Goal: Task Accomplishment & Management: Complete application form

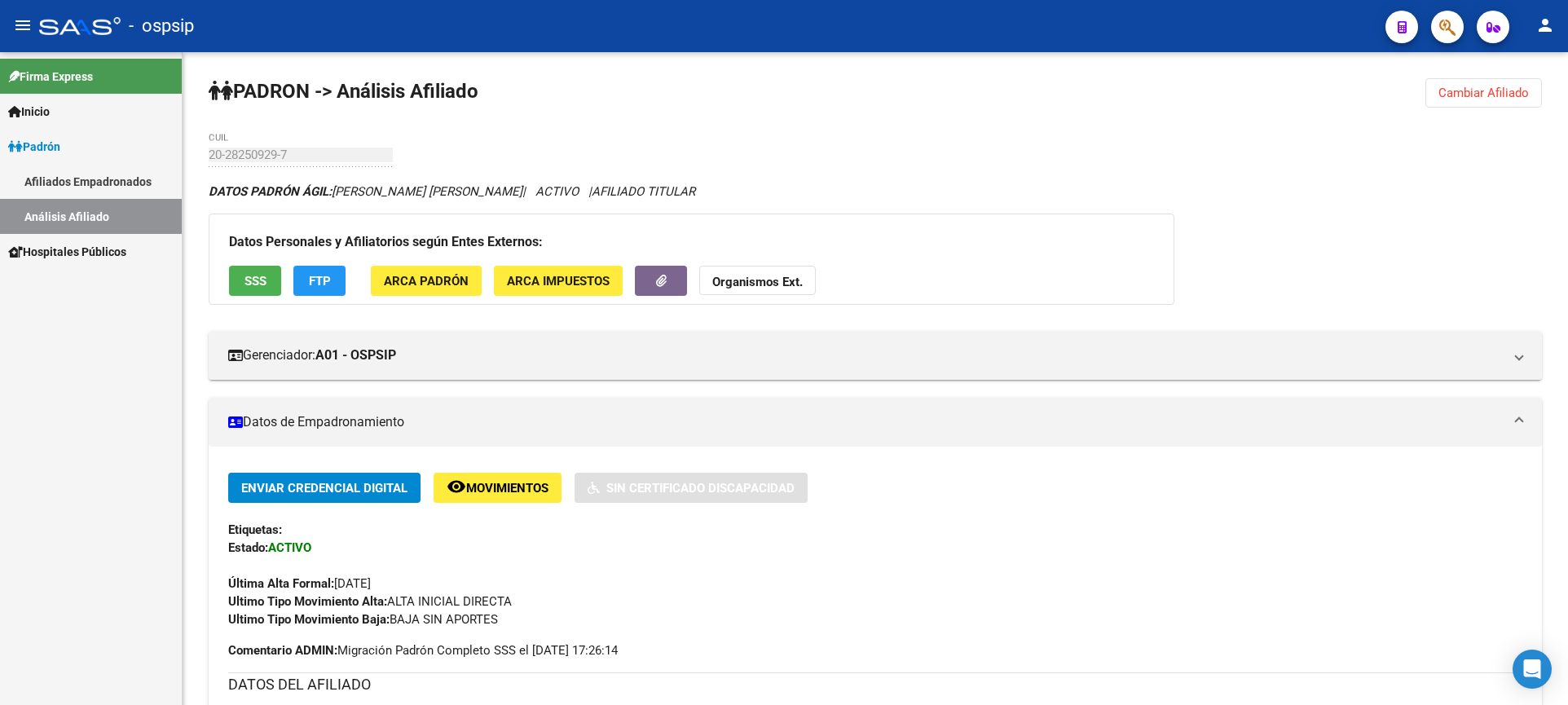
scroll to position [374, 0]
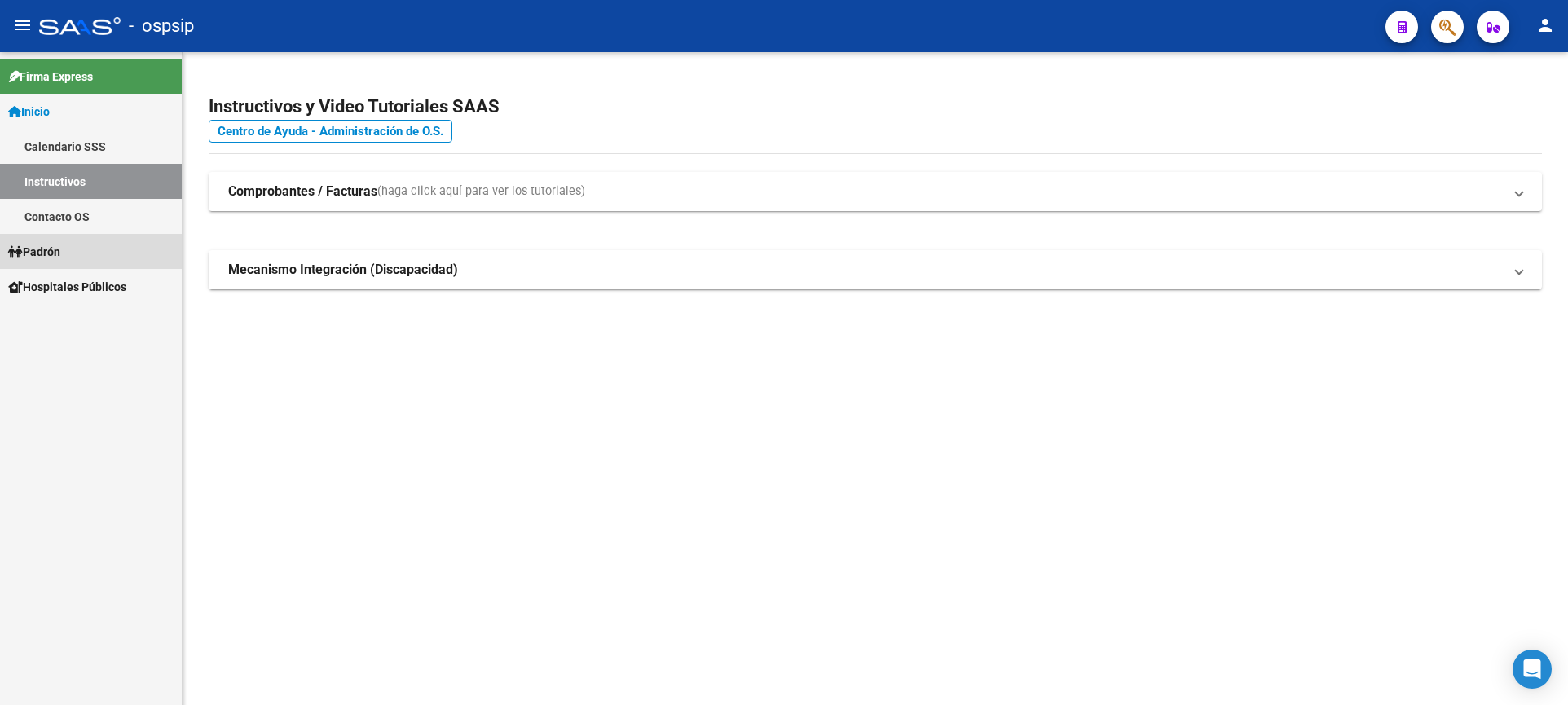
click at [52, 240] on link "Padrón" at bounding box center [91, 251] width 182 height 35
click at [59, 255] on span "Padrón" at bounding box center [34, 251] width 52 height 18
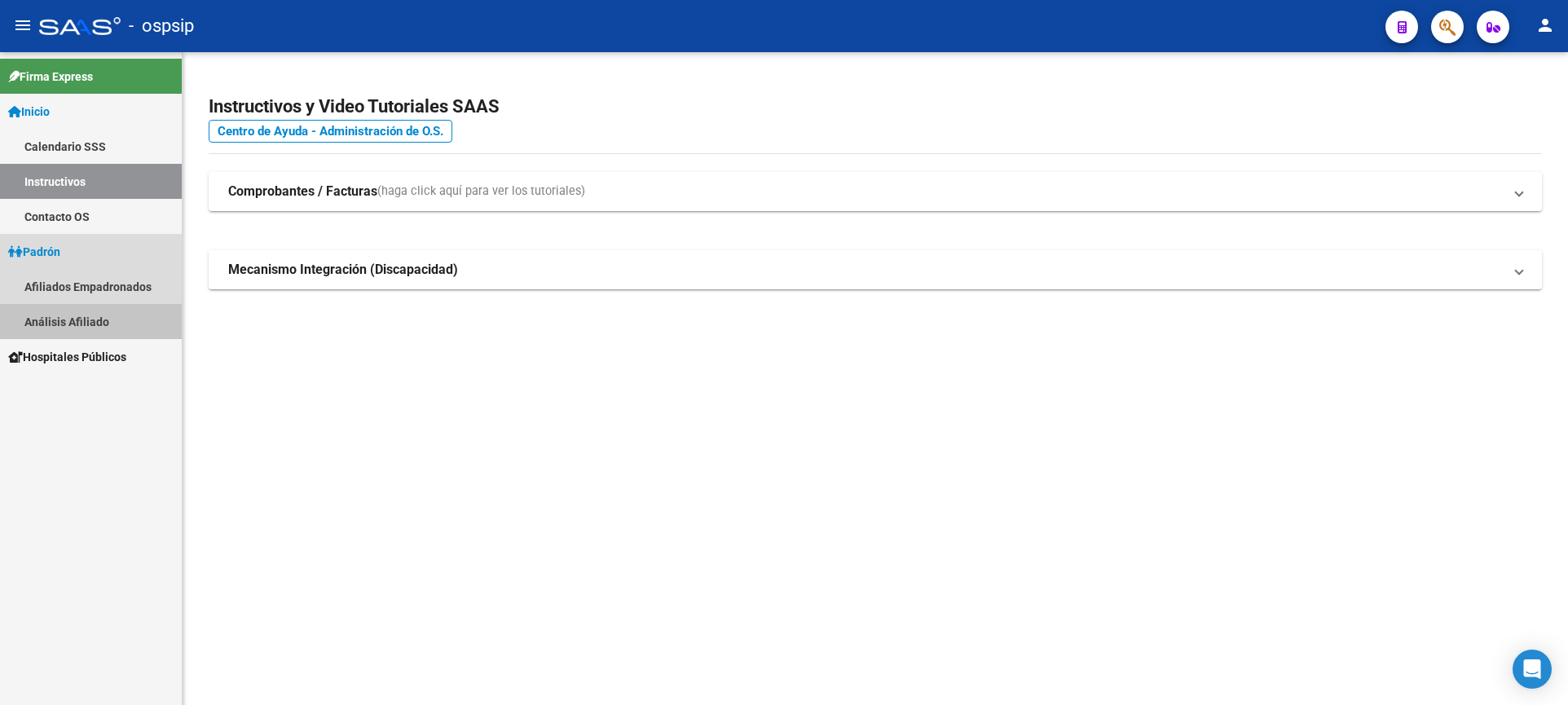
click at [97, 326] on link "Análisis Afiliado" at bounding box center [91, 321] width 182 height 35
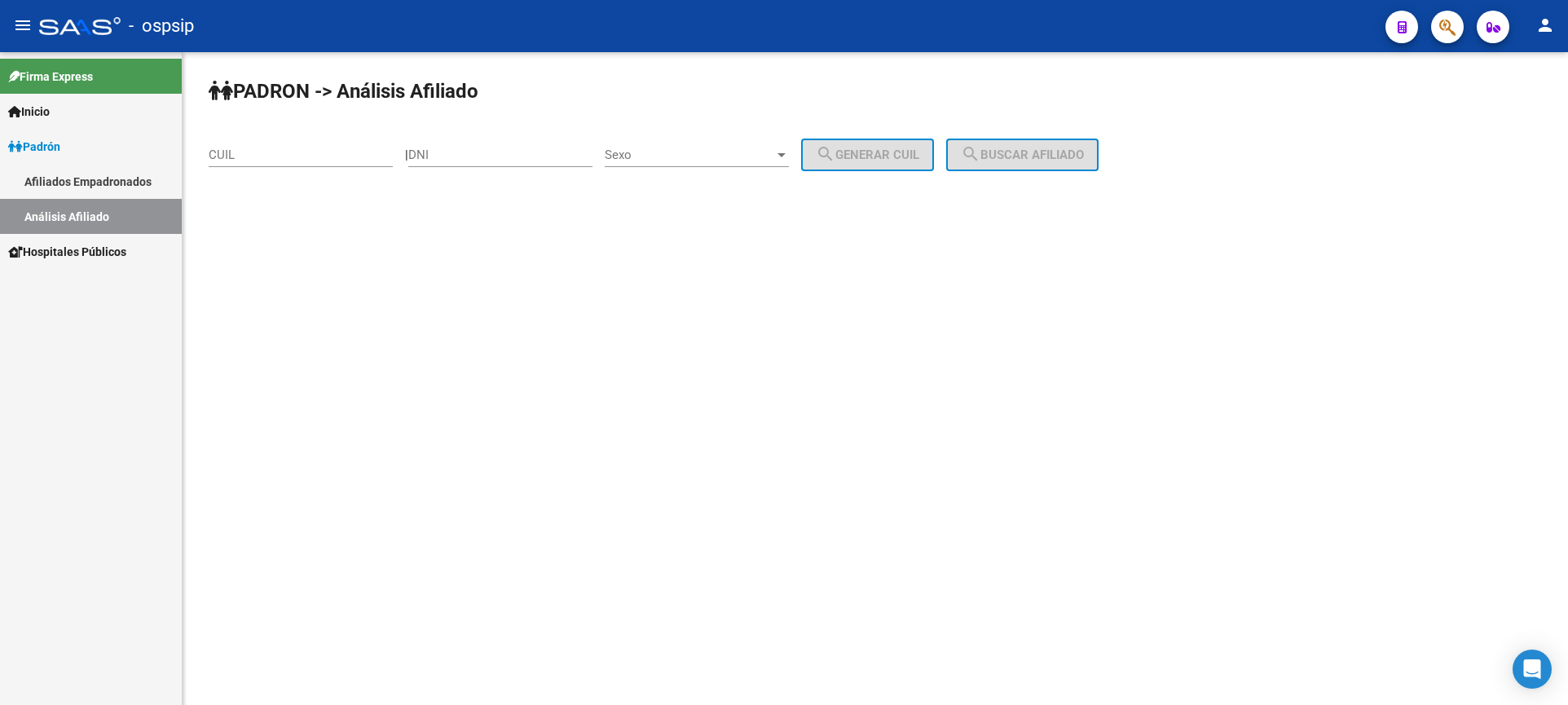
click at [512, 151] on input "DNI" at bounding box center [500, 155] width 184 height 14
click at [556, 160] on input "DNI" at bounding box center [500, 155] width 184 height 14
type input "18851507"
click at [713, 150] on span "Sexo" at bounding box center [690, 155] width 170 height 14
drag, startPoint x: 713, startPoint y: 156, endPoint x: 824, endPoint y: 155, distance: 111.0
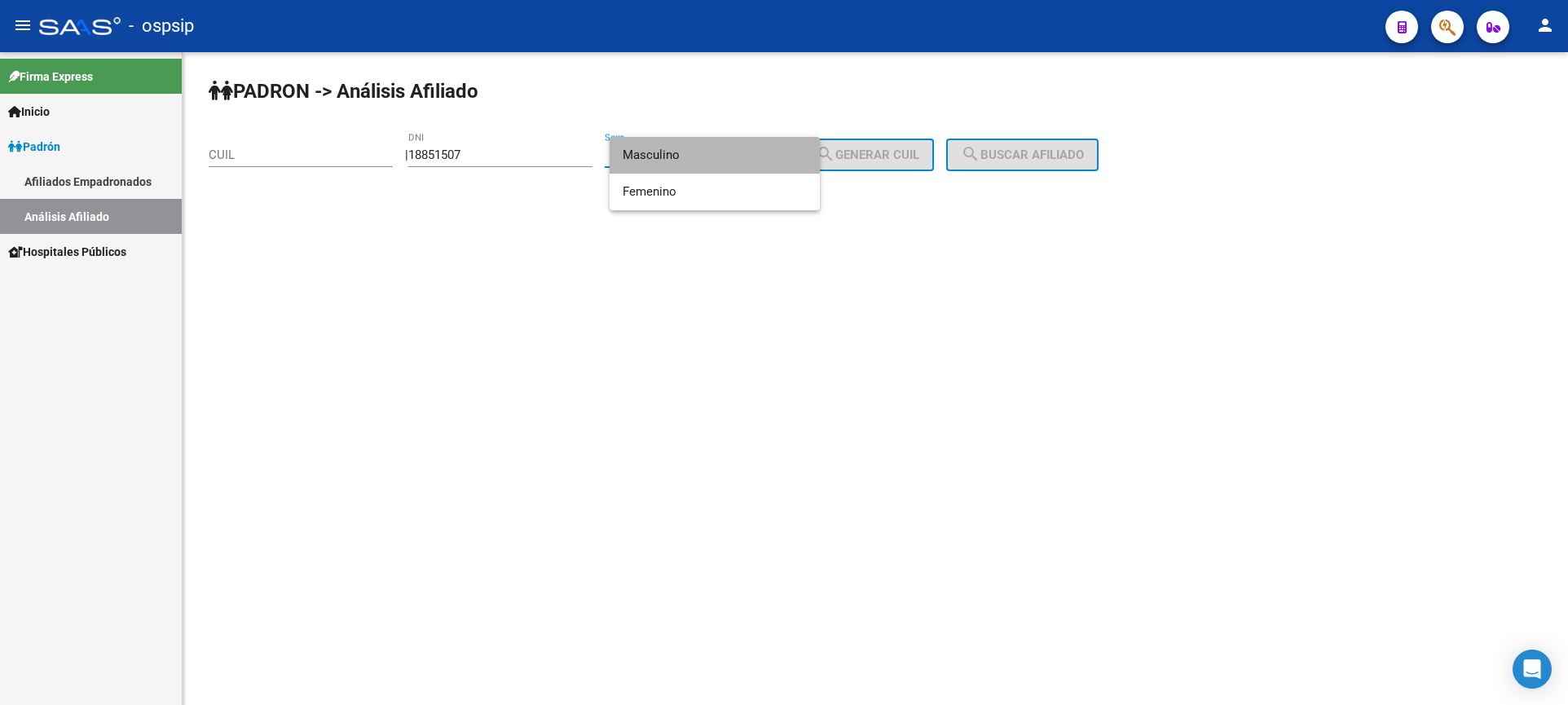
click at [713, 157] on span "Masculino" at bounding box center [714, 155] width 184 height 37
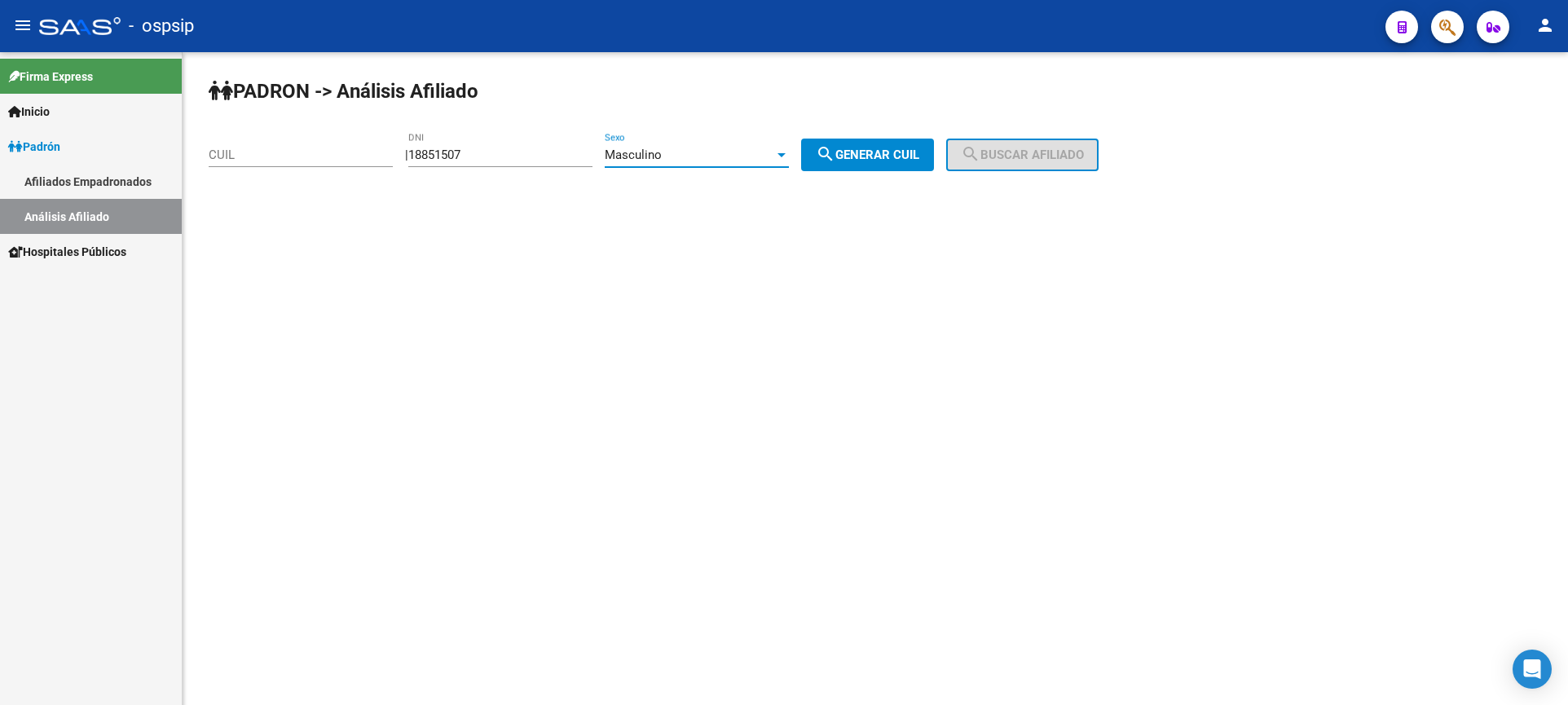
click at [865, 168] on button "search Generar CUIL" at bounding box center [867, 155] width 133 height 32
type input "20-18851507-0"
drag, startPoint x: 922, startPoint y: 150, endPoint x: 967, endPoint y: 146, distance: 45.2
click at [919, 151] on span "search Generar CUIL" at bounding box center [867, 155] width 104 height 14
click at [1058, 157] on span "search Buscar afiliado" at bounding box center [1022, 155] width 123 height 14
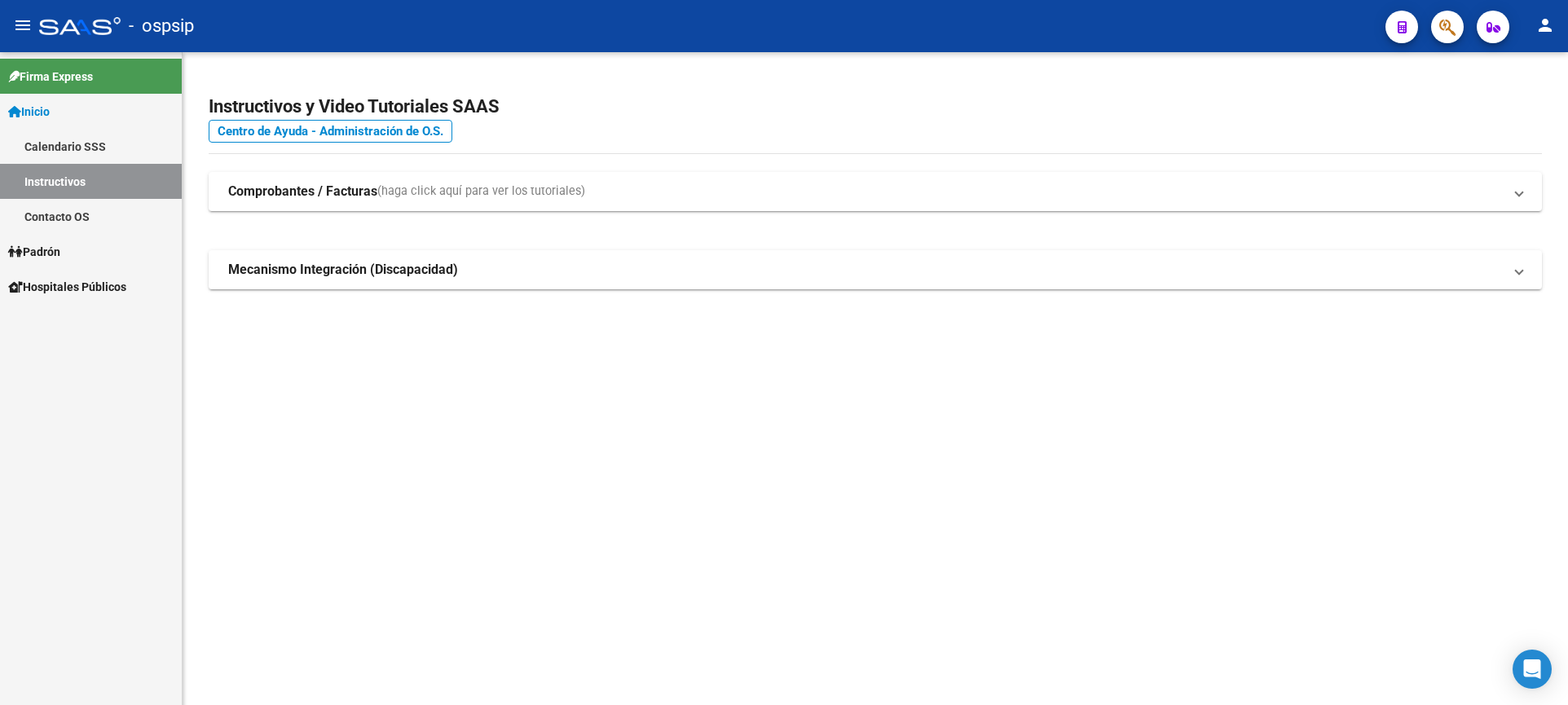
click at [75, 248] on link "Padrón" at bounding box center [91, 251] width 182 height 35
click at [76, 248] on link "Padrón" at bounding box center [91, 251] width 182 height 35
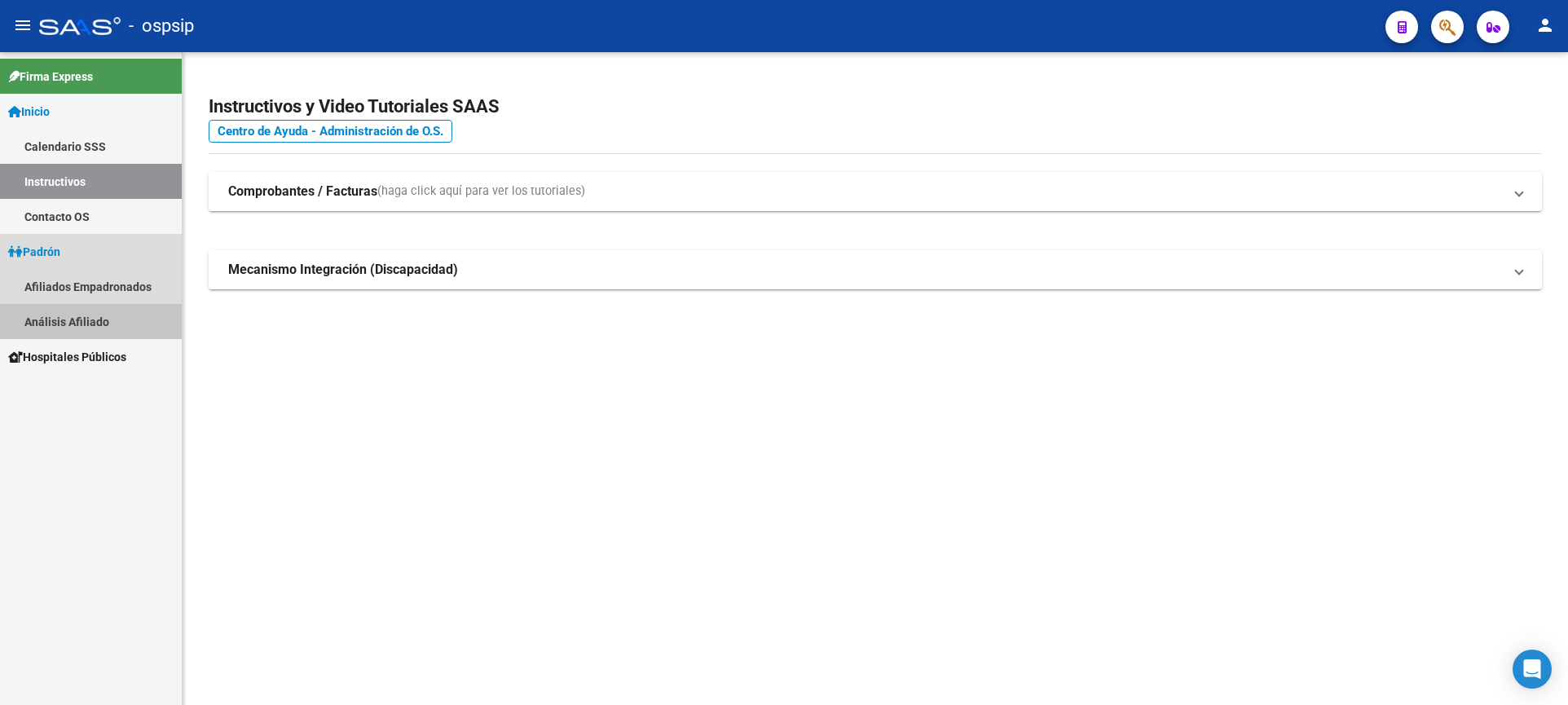
click at [72, 319] on link "Análisis Afiliado" at bounding box center [91, 321] width 182 height 35
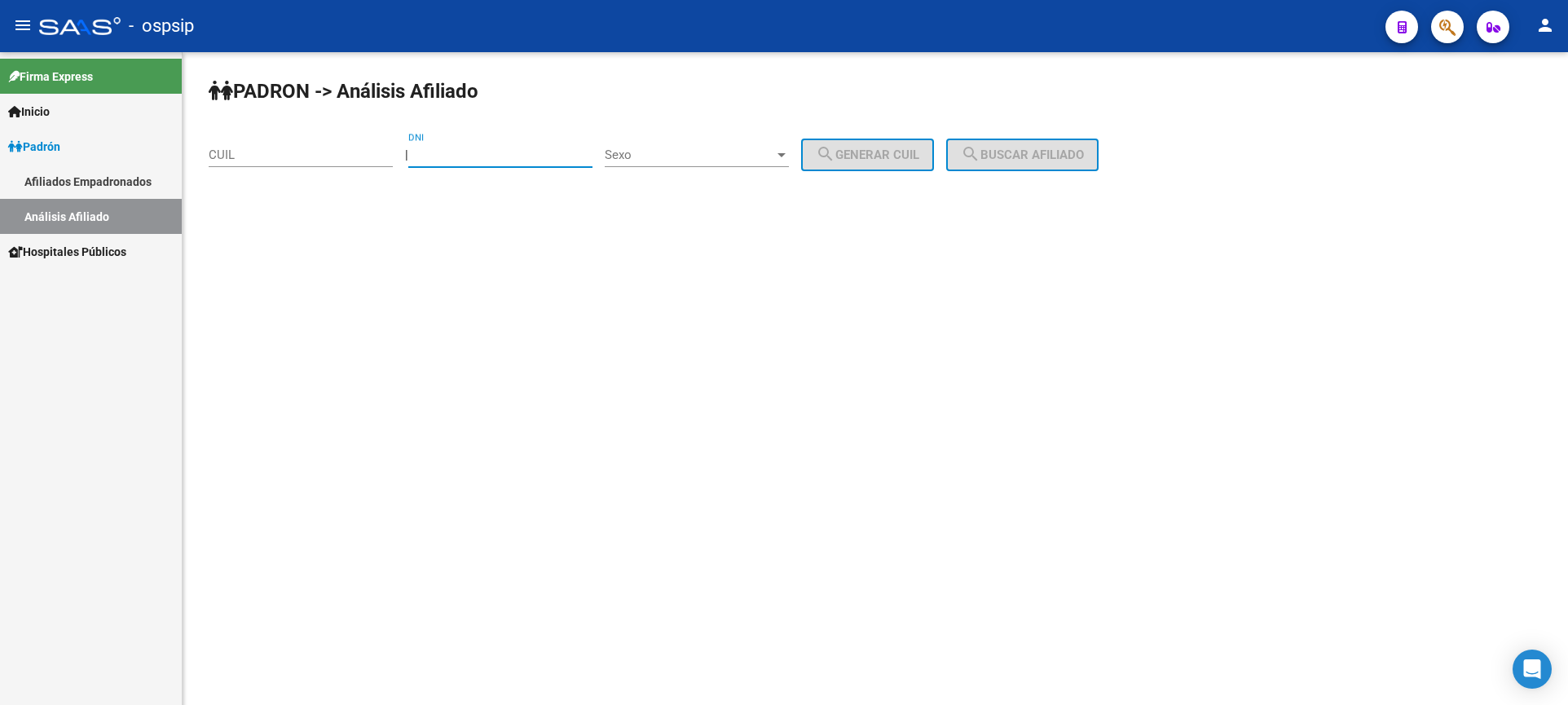
click at [452, 156] on input "DNI" at bounding box center [500, 155] width 184 height 14
type input "27820542"
click at [728, 159] on span "Sexo" at bounding box center [690, 155] width 170 height 14
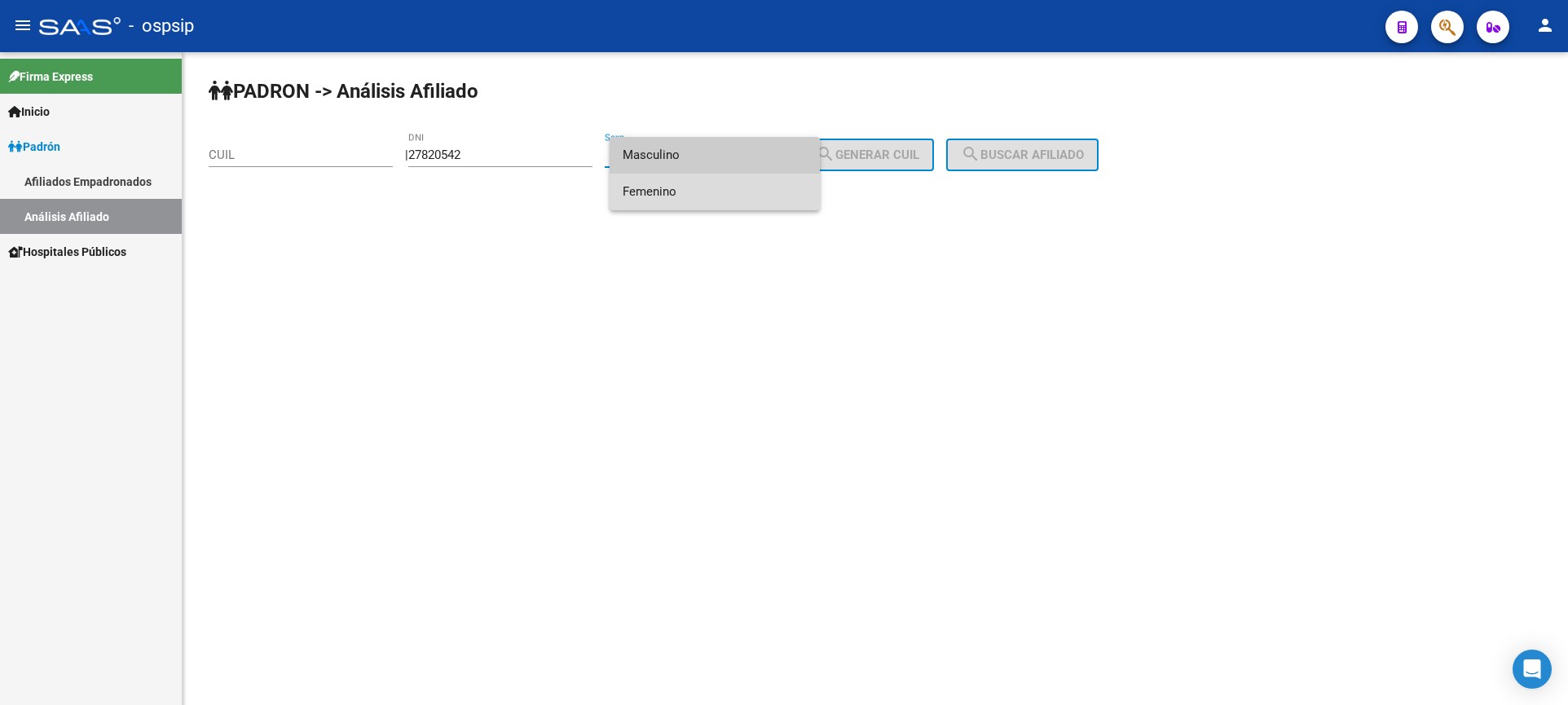
click at [738, 211] on div "Masculino Femenino" at bounding box center [784, 352] width 1568 height 705
click at [705, 194] on span "Femenino" at bounding box center [714, 191] width 184 height 37
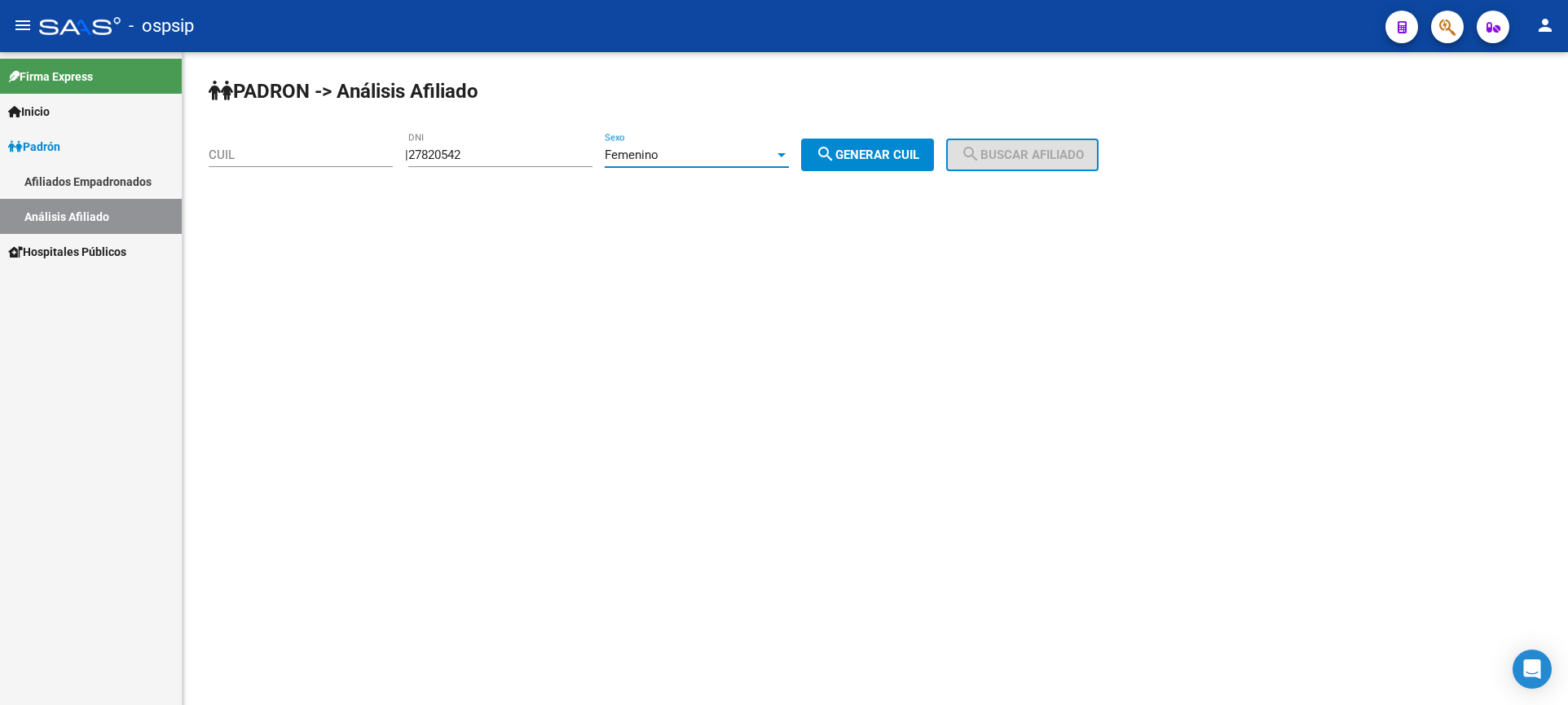
click at [905, 144] on button "search Generar CUIL" at bounding box center [867, 155] width 133 height 32
type input "27-27820542-3"
click at [1017, 140] on button "search Buscar afiliado" at bounding box center [1022, 155] width 152 height 32
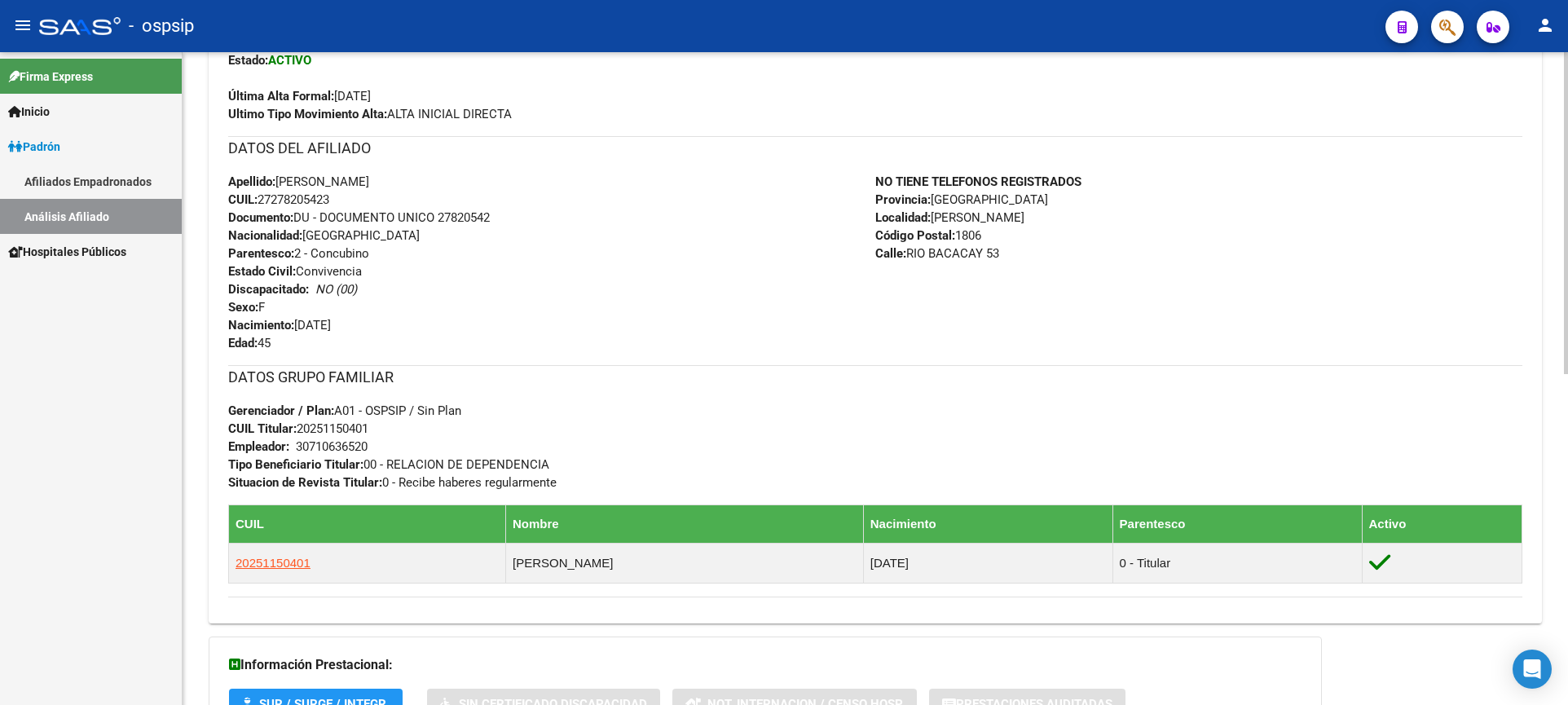
scroll to position [489, 0]
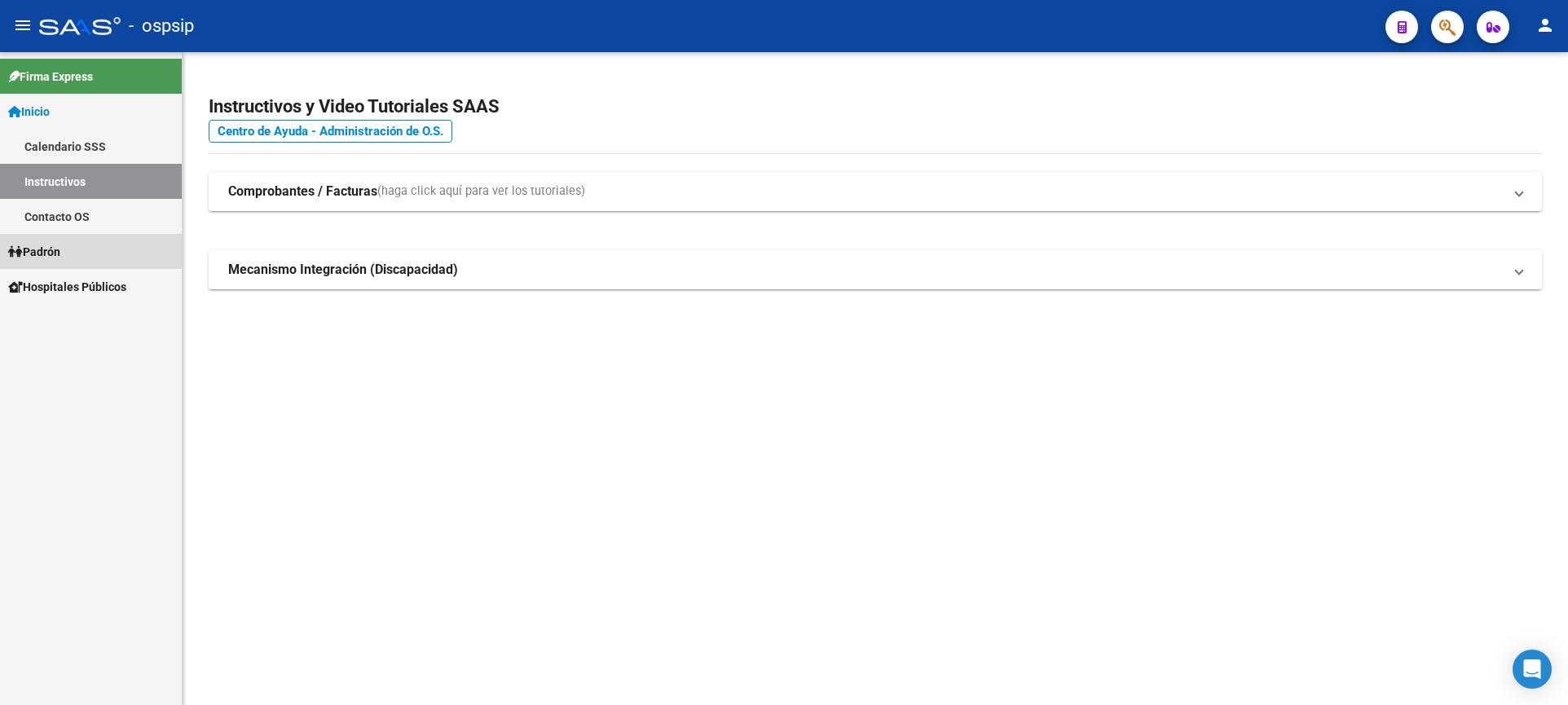
click at [60, 243] on span "Padrón" at bounding box center [34, 251] width 52 height 18
click at [60, 256] on span "Padrón" at bounding box center [34, 251] width 52 height 18
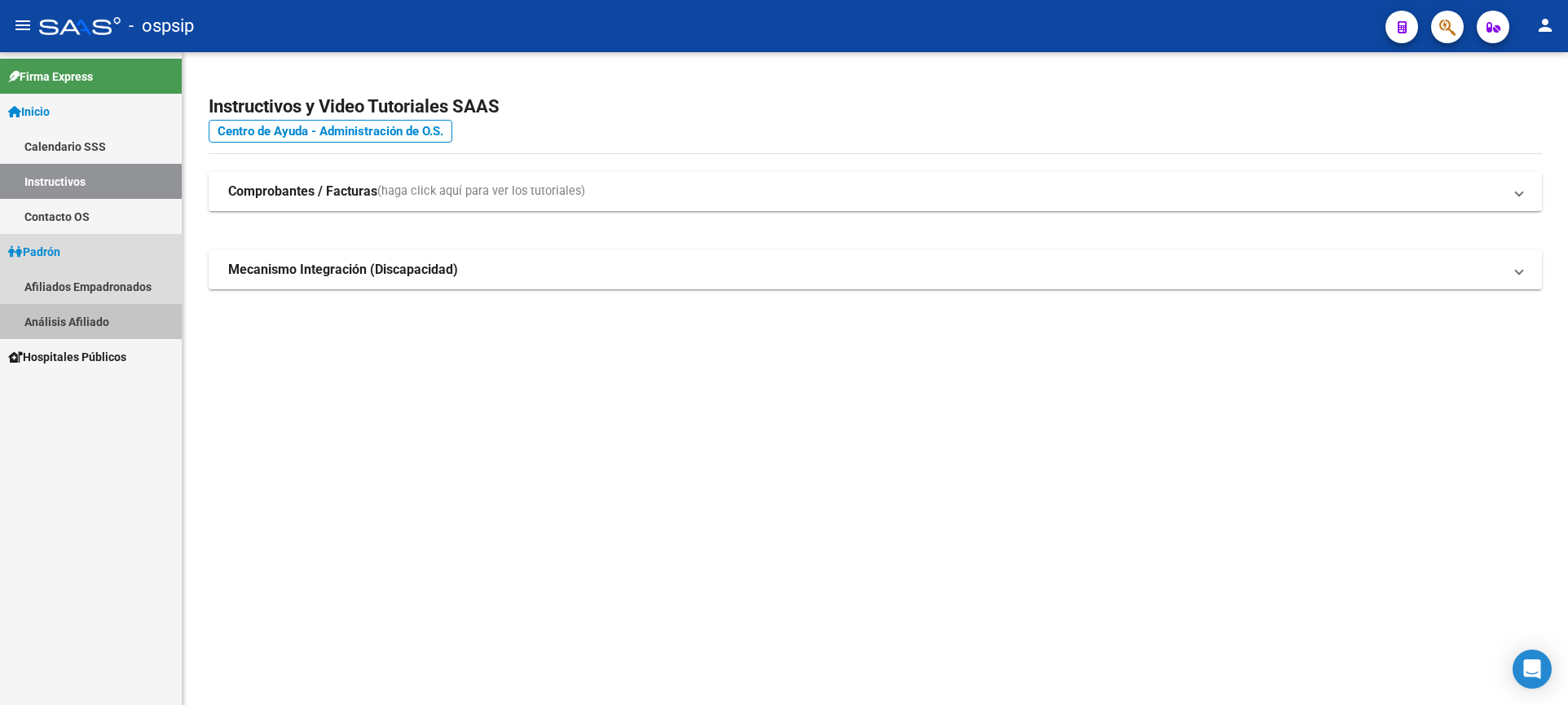
click at [81, 319] on link "Análisis Afiliado" at bounding box center [91, 321] width 182 height 35
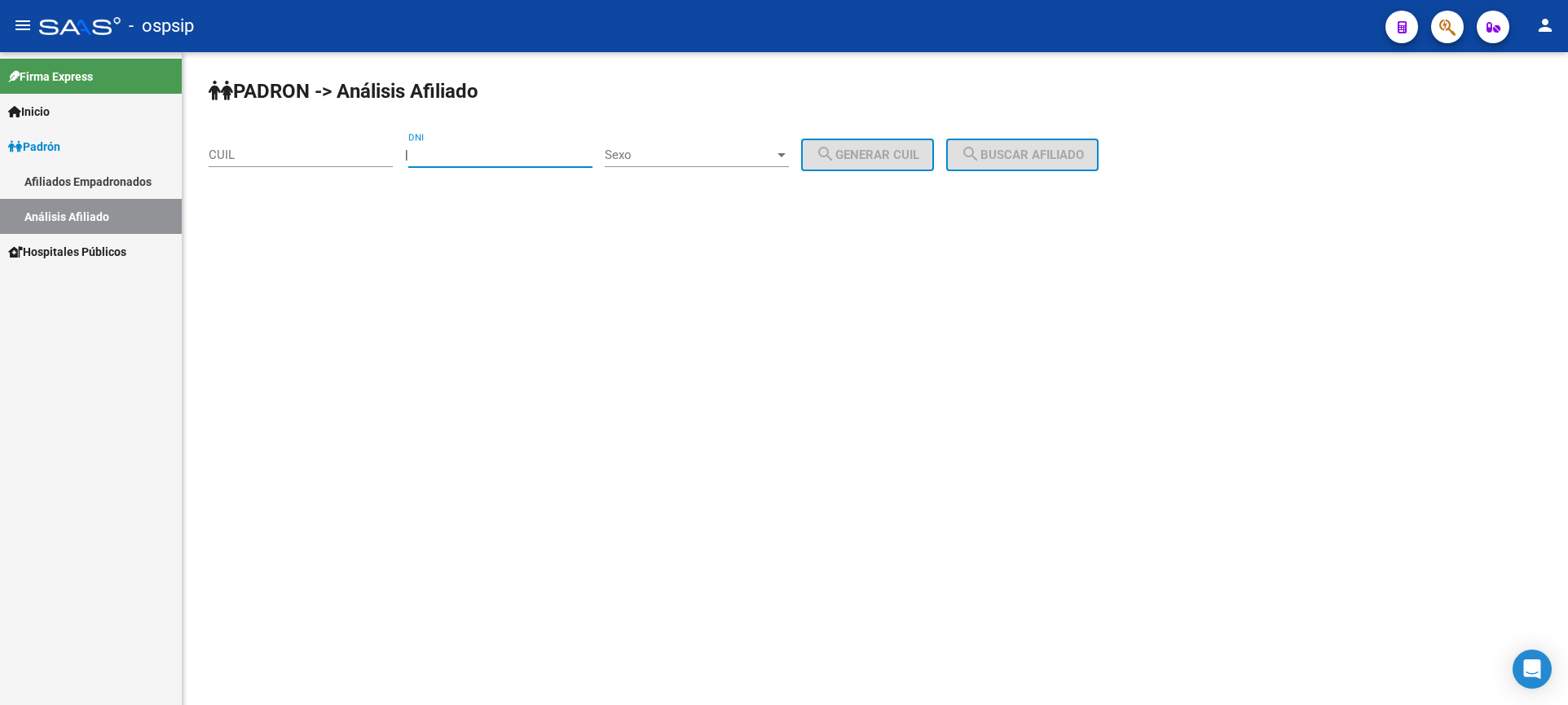
drag, startPoint x: 479, startPoint y: 152, endPoint x: 518, endPoint y: 169, distance: 42.5
click at [482, 152] on input "DNI" at bounding box center [500, 155] width 184 height 14
type input "23851397"
click at [723, 131] on div "PADRON -> Análisis Afiliado CUIL | 23851397 DNI Sexo Sexo search Generar CUIL s…" at bounding box center [875, 137] width 1385 height 171
click at [725, 137] on div "Sexo Sexo" at bounding box center [697, 149] width 184 height 35
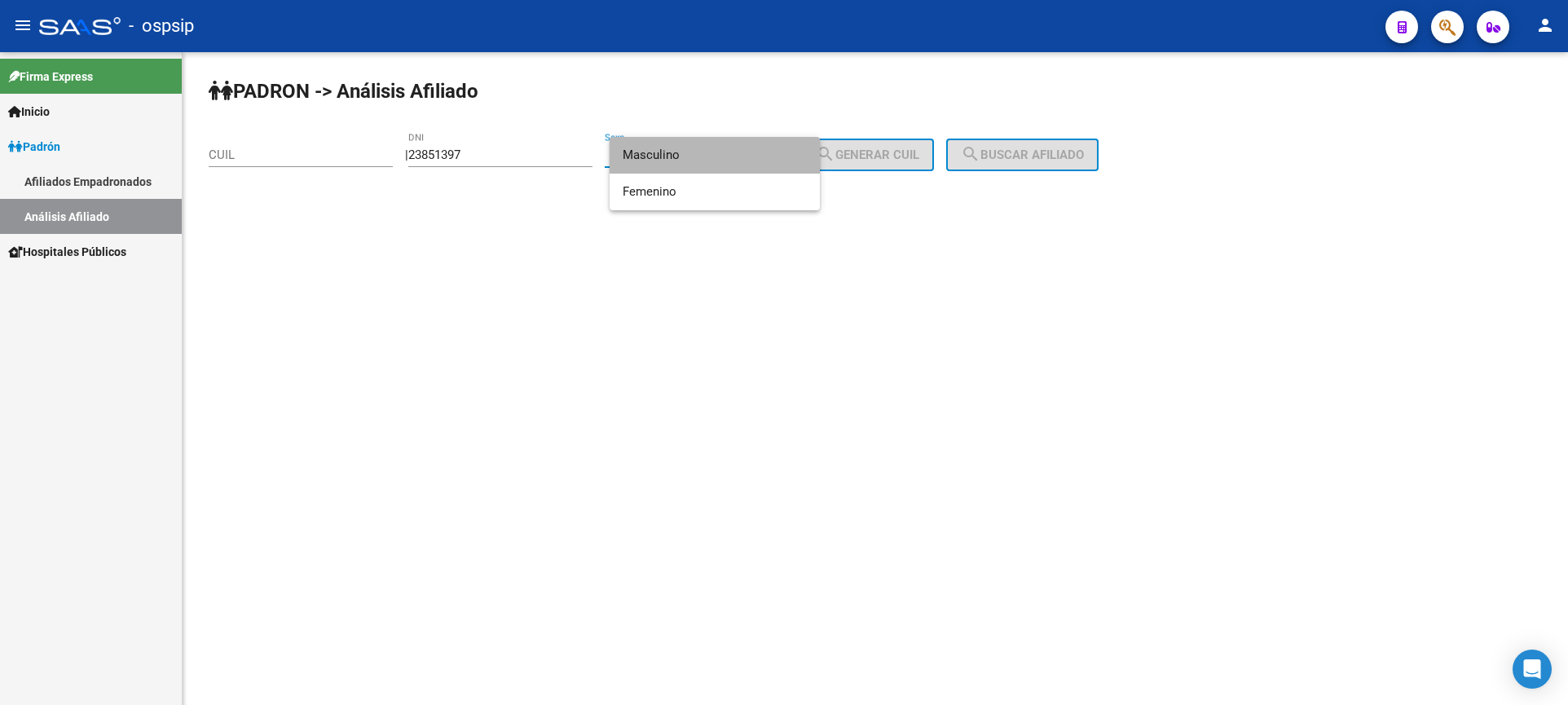
drag, startPoint x: 725, startPoint y: 137, endPoint x: 757, endPoint y: 164, distance: 41.9
click at [727, 150] on span "Masculino" at bounding box center [714, 155] width 184 height 37
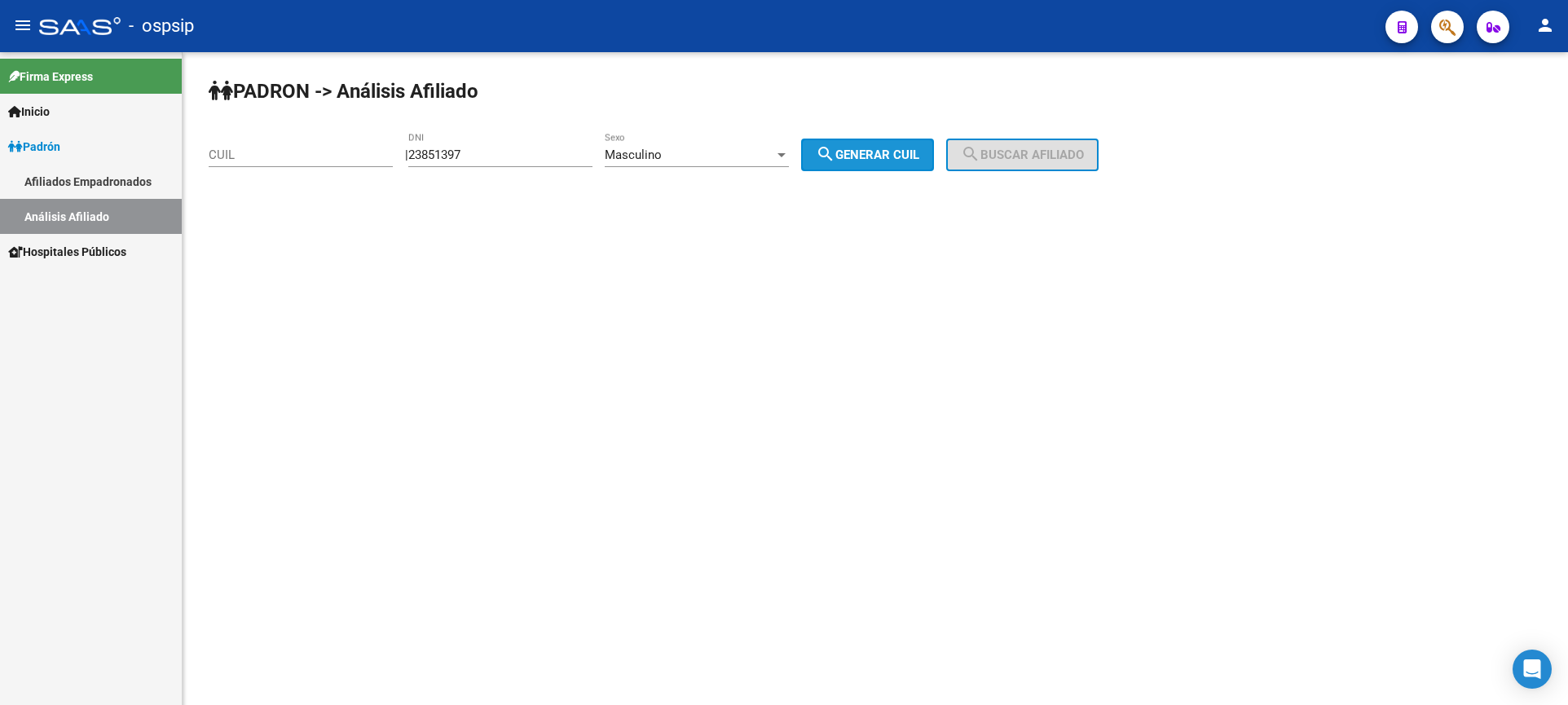
click at [871, 155] on span "search Generar CUIL" at bounding box center [867, 155] width 104 height 14
type input "23-23851397-9"
click at [1053, 158] on span "search Buscar afiliado" at bounding box center [1022, 155] width 123 height 14
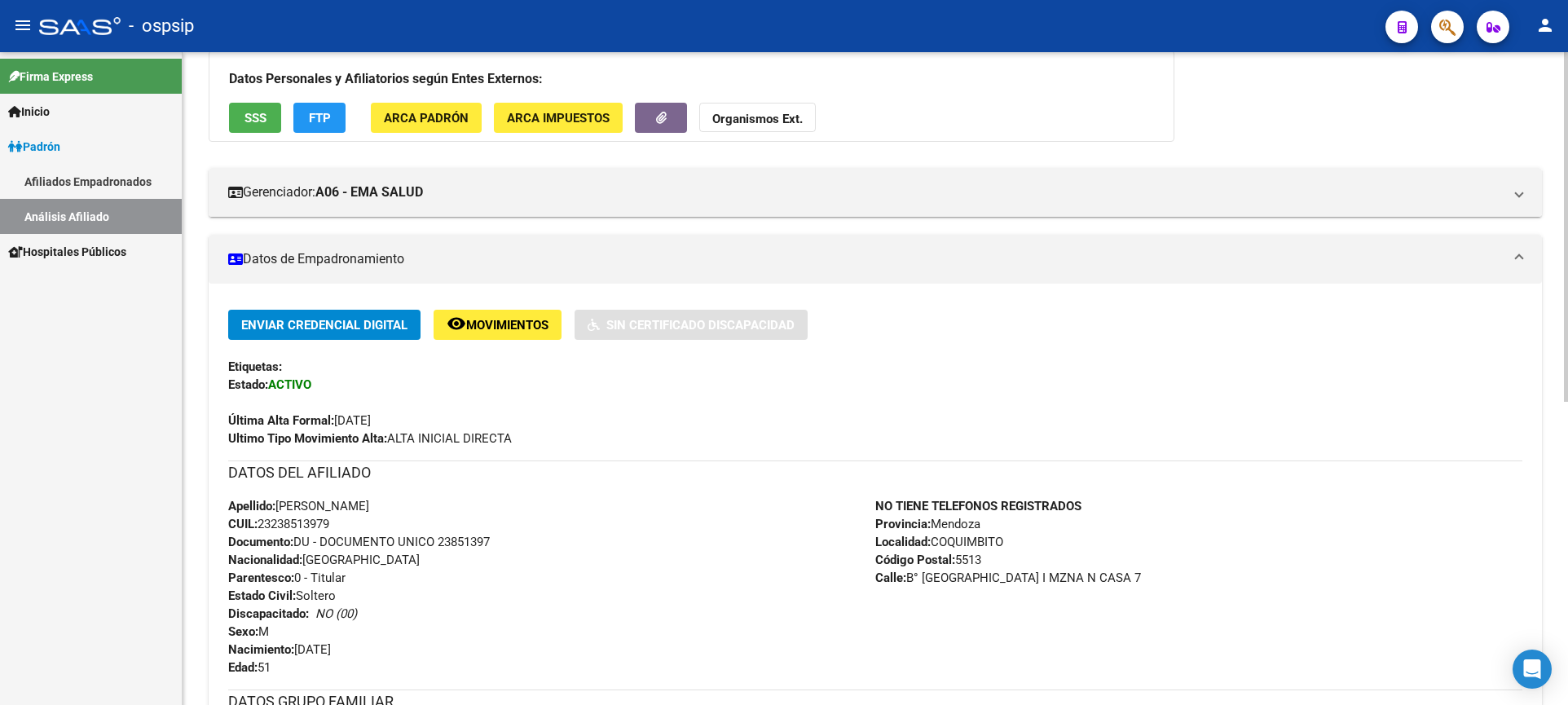
scroll to position [245, 0]
